Goal: Task Accomplishment & Management: Manage account settings

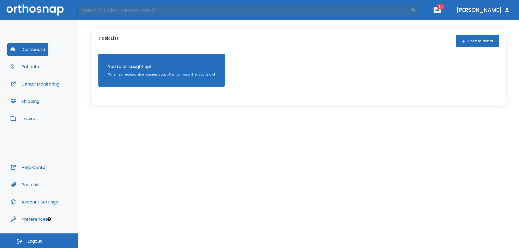
click at [35, 74] on div "Dashboard Patients Dental Monitoring Shipping Invoices" at bounding box center [39, 102] width 64 height 118
click at [34, 72] on button "Patients" at bounding box center [24, 66] width 35 height 13
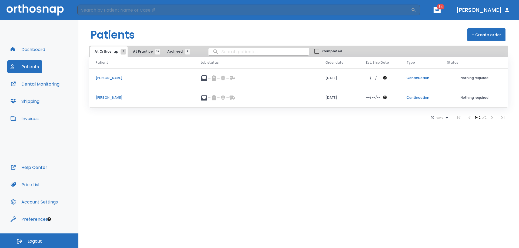
drag, startPoint x: 177, startPoint y: 248, endPoint x: 173, endPoint y: 259, distance: 11.8
click at [173, 248] on html "​ 84 [PERSON_NAME] Dashboard Patients Dental Monitoring Shipping Invoices Help …" at bounding box center [259, 124] width 519 height 248
click at [148, 54] on button "At Practice 19" at bounding box center [145, 52] width 33 height 10
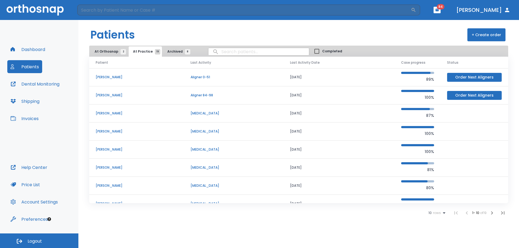
click at [429, 211] on span "10" at bounding box center [430, 213] width 3 height 4
click at [432, 238] on li "100" at bounding box center [435, 235] width 14 height 14
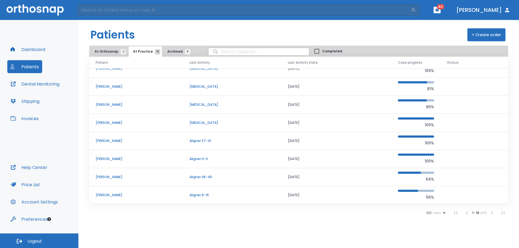
scroll to position [108, 0]
